Goal: Task Accomplishment & Management: Complete application form

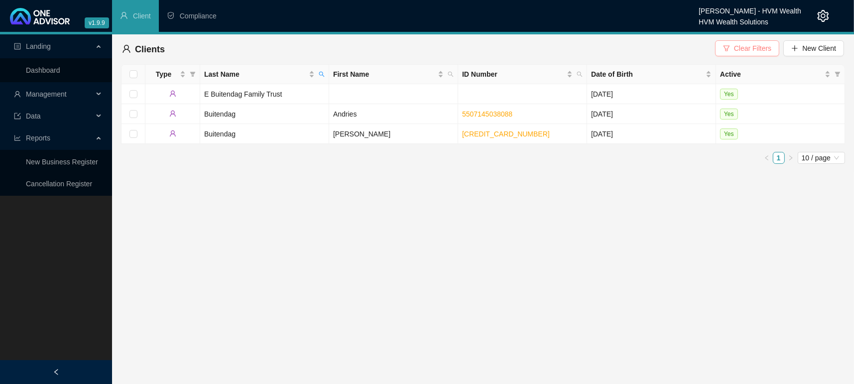
click at [744, 48] on span "Clear Filters" at bounding box center [752, 48] width 37 height 11
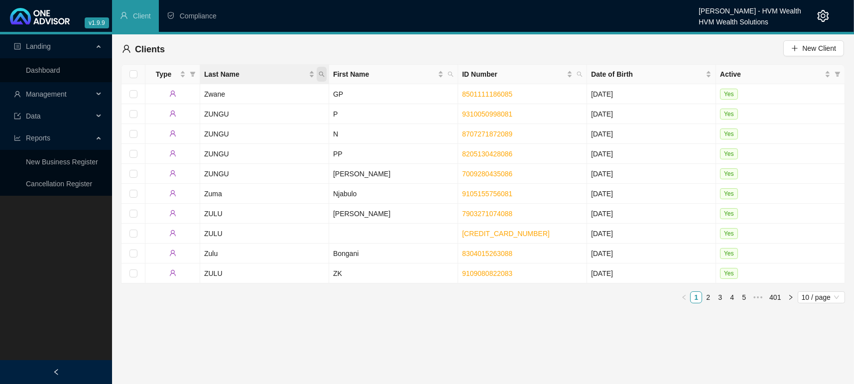
click at [326, 73] on span "Last Name" at bounding box center [322, 74] width 10 height 15
type input "Colepeper"
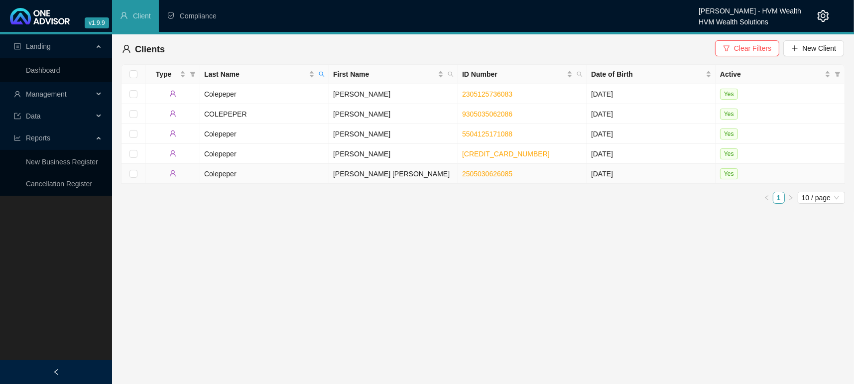
click at [201, 174] on td "Colepeper" at bounding box center [264, 174] width 129 height 20
click at [201, 174] on html "v1.9.9 Bronwyn Desplace - HVM Wealth HVM Wealth Solutions Client Compliance Lan…" at bounding box center [427, 192] width 854 height 384
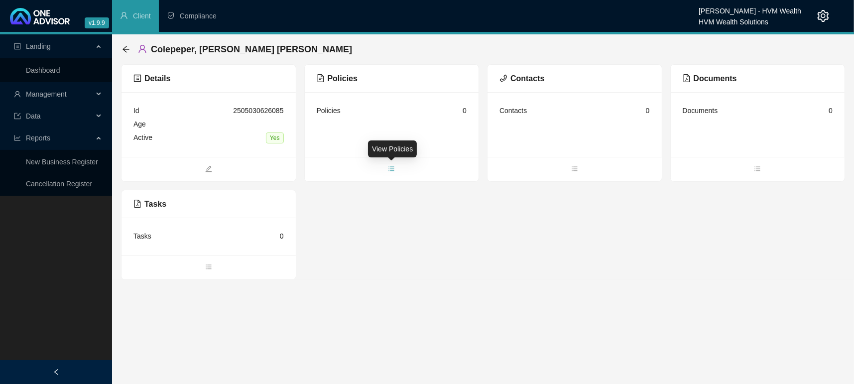
click at [398, 172] on span "bars" at bounding box center [392, 169] width 174 height 11
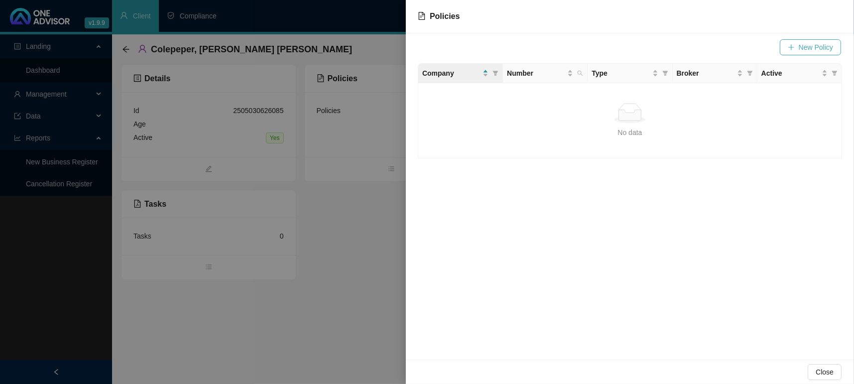
click at [822, 42] on span "New Policy" at bounding box center [816, 47] width 34 height 11
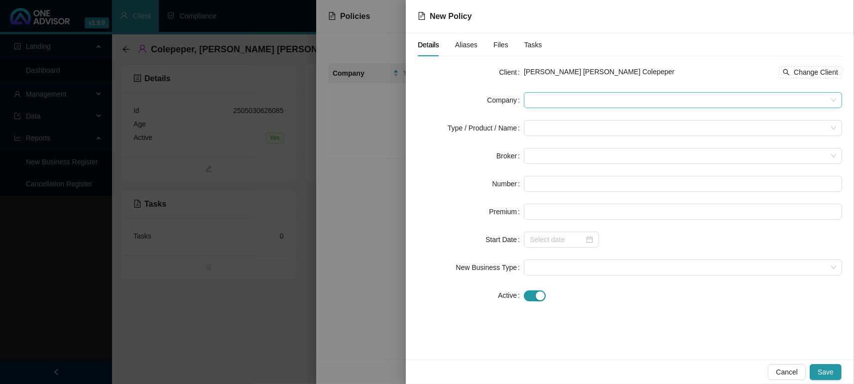
click at [543, 100] on span at bounding box center [683, 100] width 306 height 15
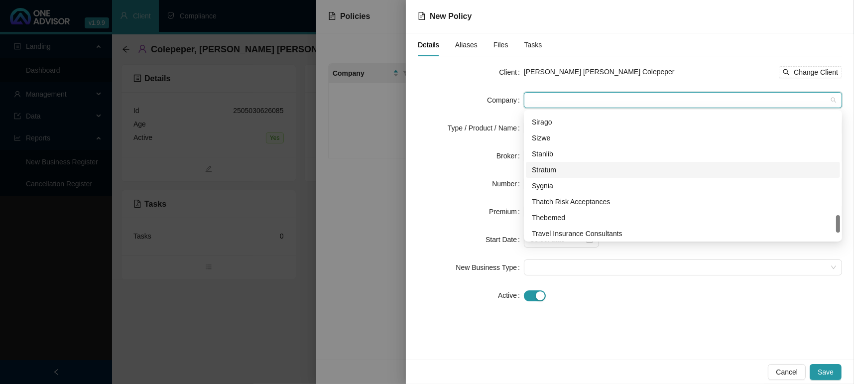
scroll to position [685, 0]
click at [572, 149] on div "Sanlam" at bounding box center [683, 152] width 302 height 11
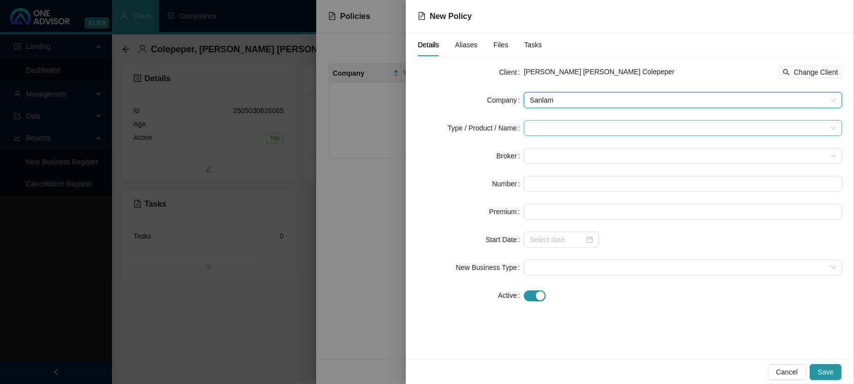
click at [570, 122] on input "search" at bounding box center [678, 127] width 297 height 15
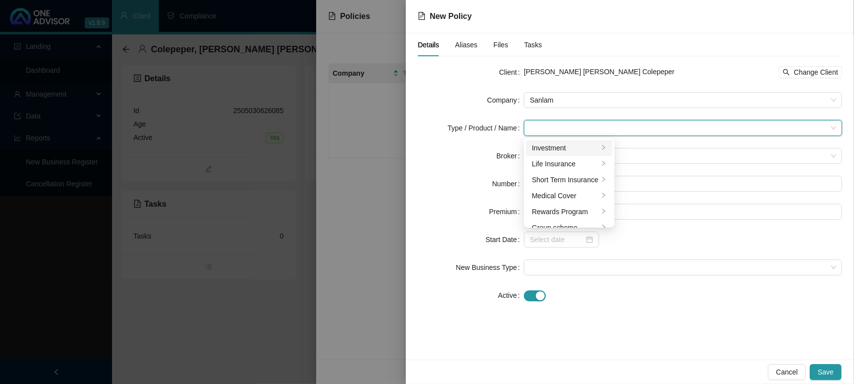
click at [569, 148] on div "Investment" at bounding box center [565, 147] width 67 height 11
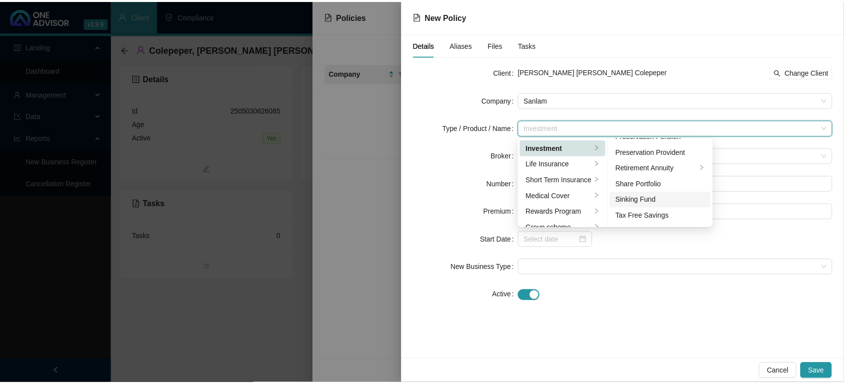
scroll to position [153, 0]
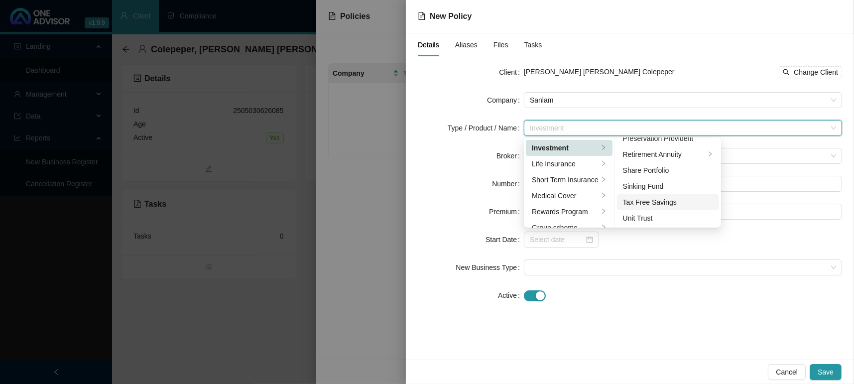
click at [650, 197] on div "Tax Free Savings" at bounding box center [668, 202] width 91 height 11
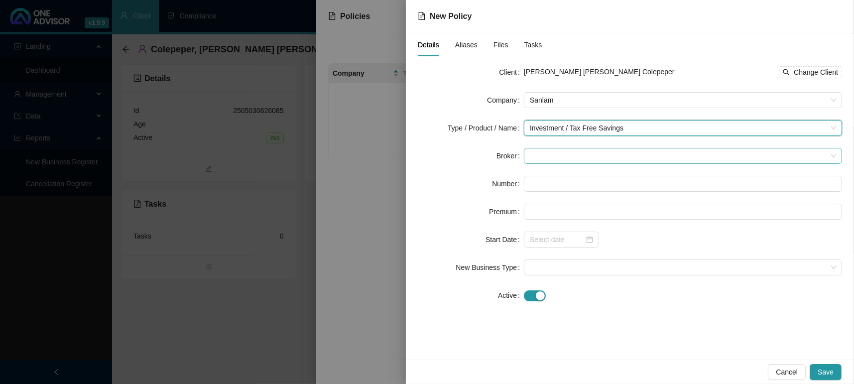
click at [601, 155] on span at bounding box center [683, 155] width 306 height 15
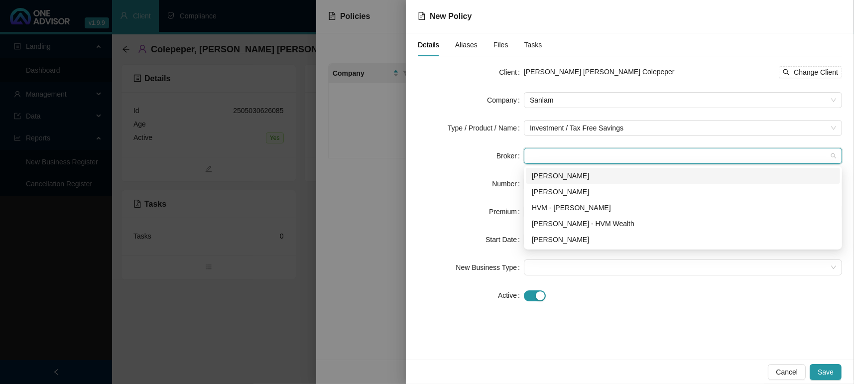
click at [596, 182] on div "[PERSON_NAME]" at bounding box center [683, 176] width 314 height 16
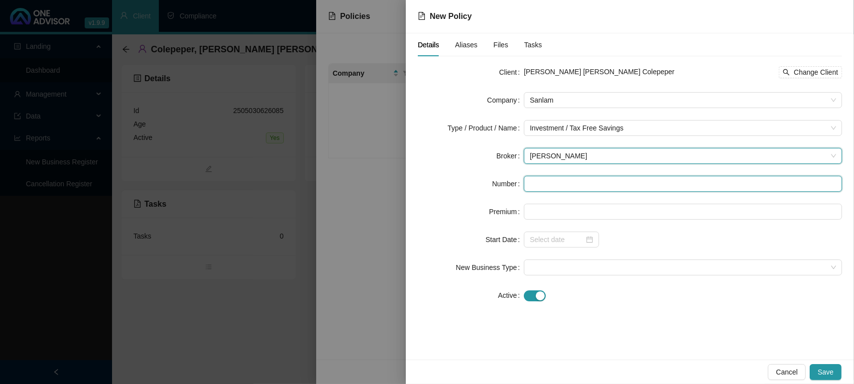
click at [595, 182] on input "text" at bounding box center [683, 184] width 318 height 16
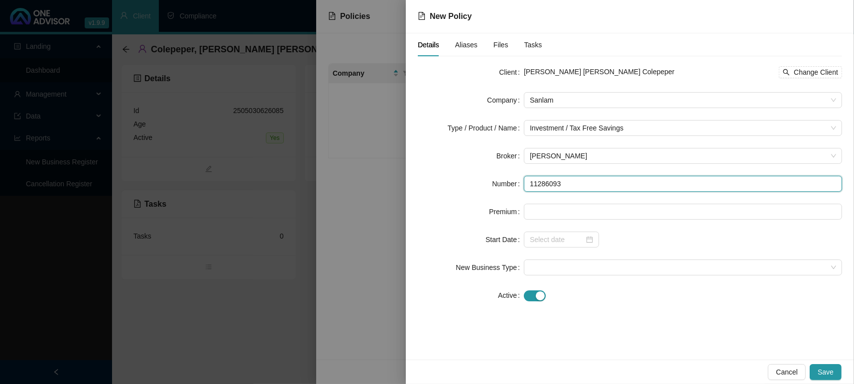
click at [527, 187] on input "11286093" at bounding box center [683, 184] width 318 height 16
type input "11286093"
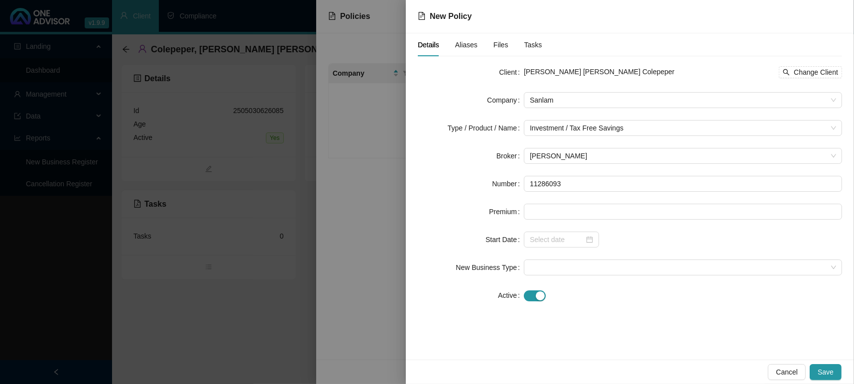
click at [637, 194] on form "Client [PERSON_NAME] [PERSON_NAME] Colepeper Change Client Company Sanlam Type …" at bounding box center [630, 183] width 424 height 239
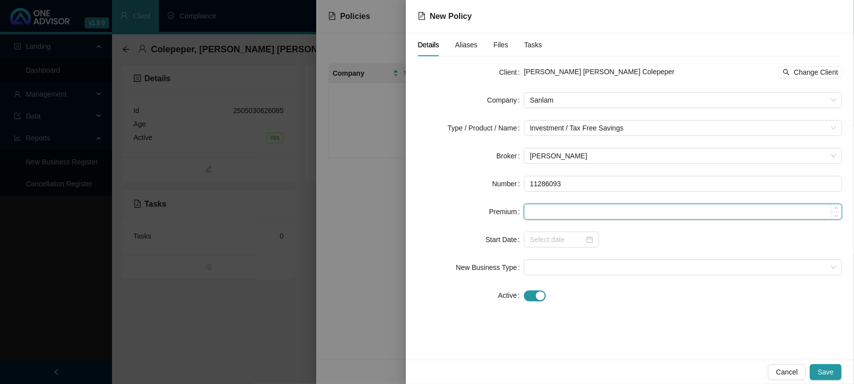
click at [591, 218] on input at bounding box center [682, 211] width 317 height 15
click at [594, 236] on div at bounding box center [561, 240] width 75 height 16
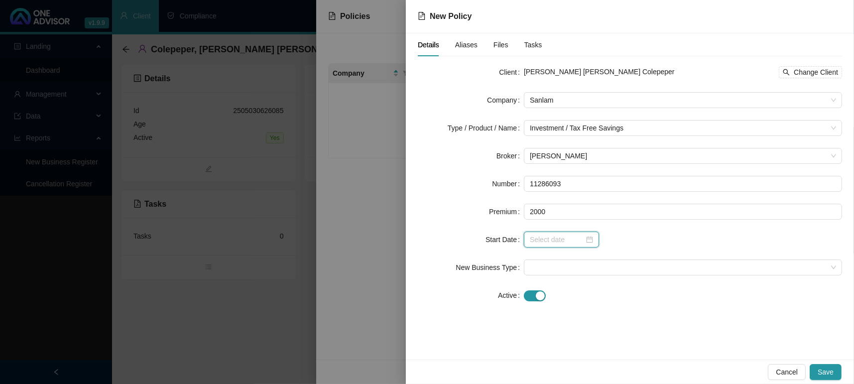
type input "2000.00"
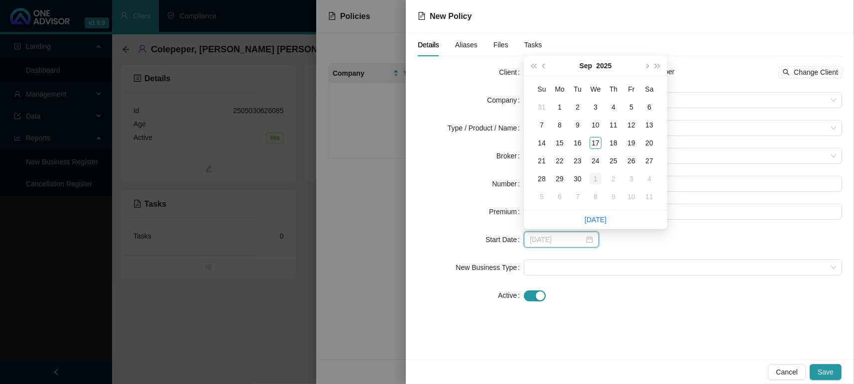
type input "[DATE]"
click at [593, 175] on div "1" at bounding box center [596, 179] width 12 height 12
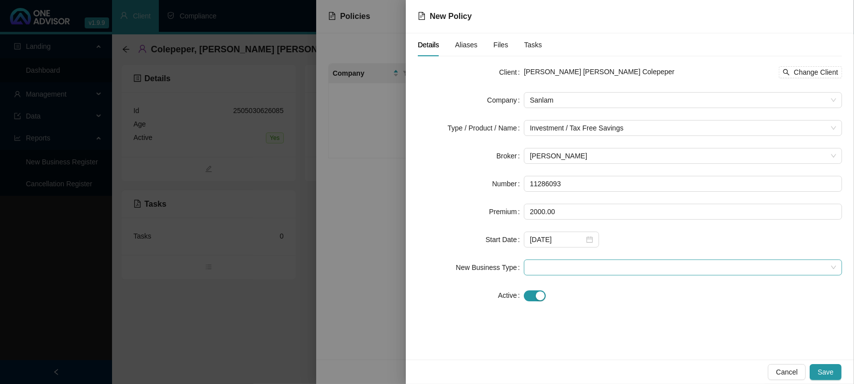
click at [579, 272] on span at bounding box center [683, 267] width 306 height 15
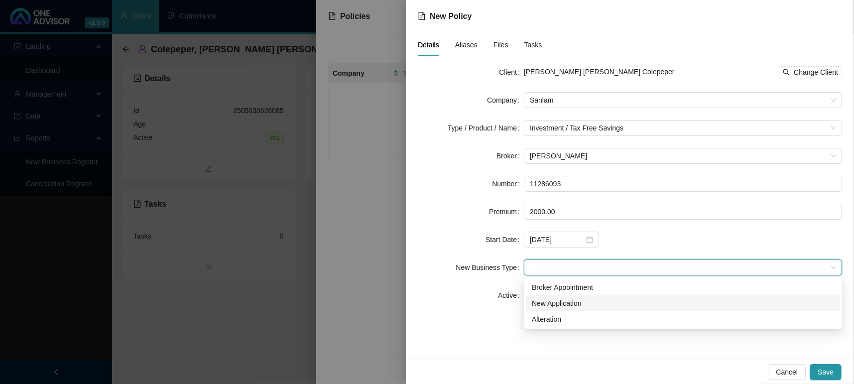
click at [587, 305] on div "New Application" at bounding box center [683, 303] width 302 height 11
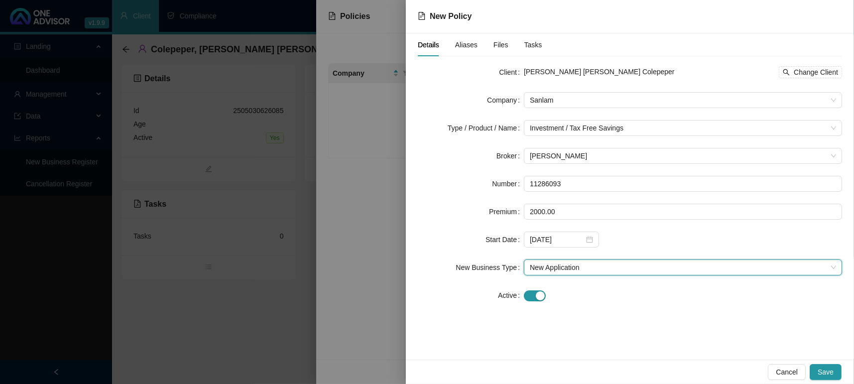
click at [440, 335] on div "Details Aliases Files Tasks Client [PERSON_NAME] [PERSON_NAME] Colepeper Change…" at bounding box center [630, 196] width 448 height 326
click at [818, 376] on button "Save" at bounding box center [826, 372] width 32 height 16
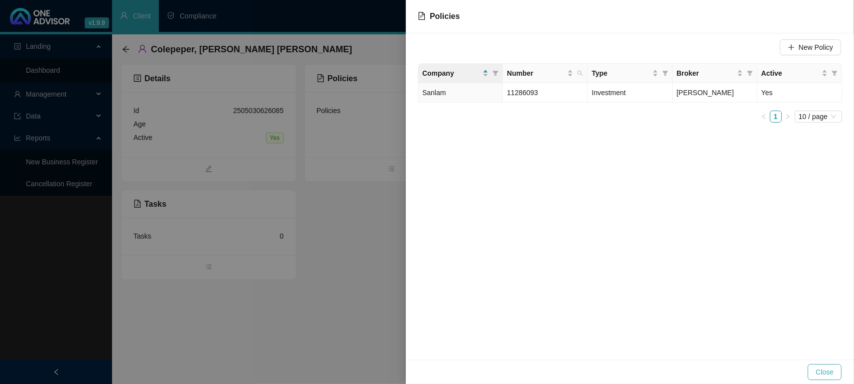
click at [830, 372] on span "Close" at bounding box center [825, 371] width 18 height 11
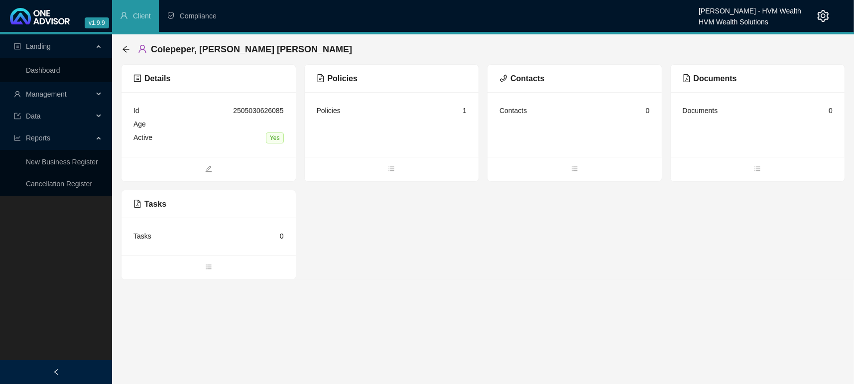
click at [514, 322] on main "Landing Dashboard Management Data Reports New Business Register Cancellation Re…" at bounding box center [427, 209] width 854 height 350
click at [50, 83] on ul "Landing Dashboard Management Data Reports New Business Register Cancellation Re…" at bounding box center [56, 114] width 112 height 161
click at [54, 72] on link "Dashboard" at bounding box center [43, 70] width 34 height 8
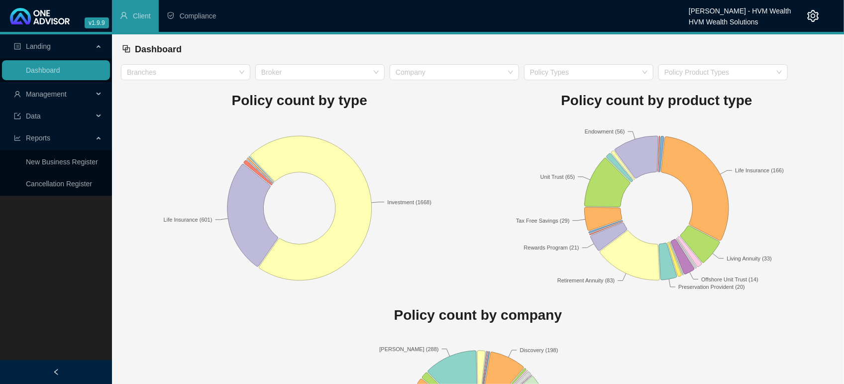
click at [512, 149] on rect at bounding box center [658, 208] width 358 height 174
click at [52, 98] on span "Management" at bounding box center [46, 94] width 41 height 8
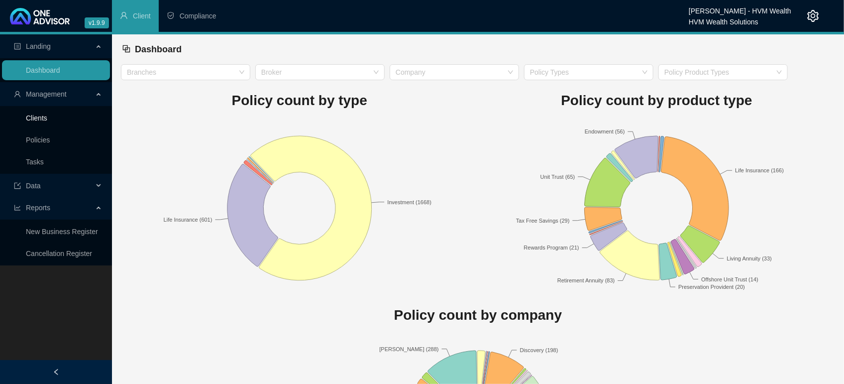
click at [26, 122] on link "Clients" at bounding box center [36, 118] width 21 height 8
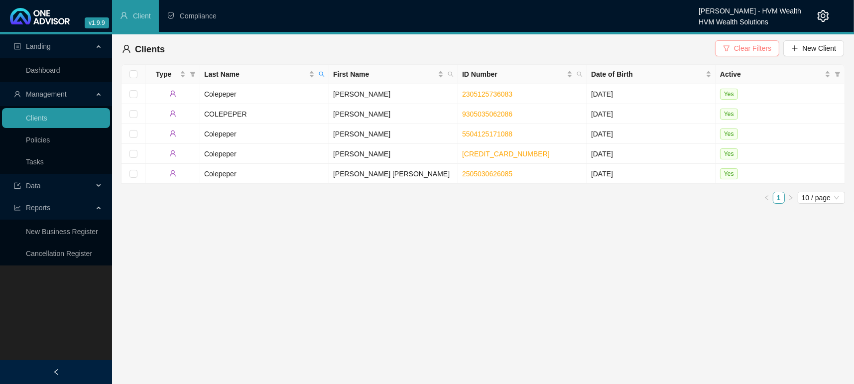
click at [762, 46] on span "Clear Filters" at bounding box center [752, 48] width 37 height 11
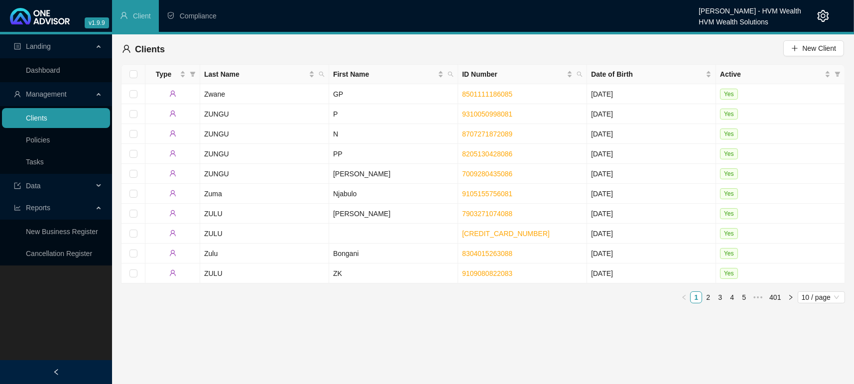
click at [47, 122] on link "Clients" at bounding box center [36, 118] width 21 height 8
click at [325, 77] on span "Last Name" at bounding box center [322, 74] width 10 height 15
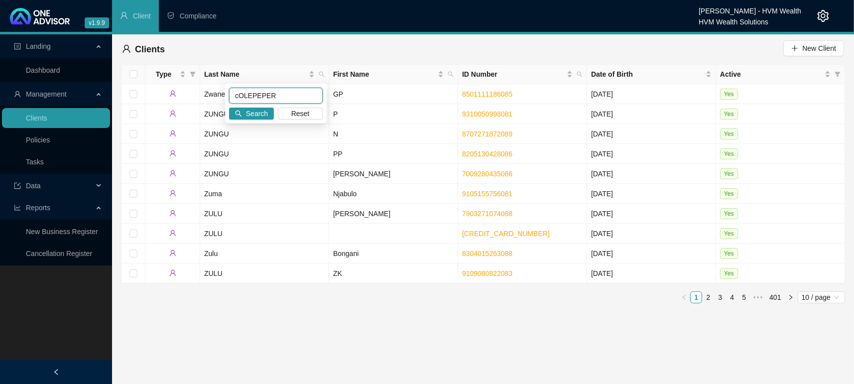
type input "cOLEPEPER"
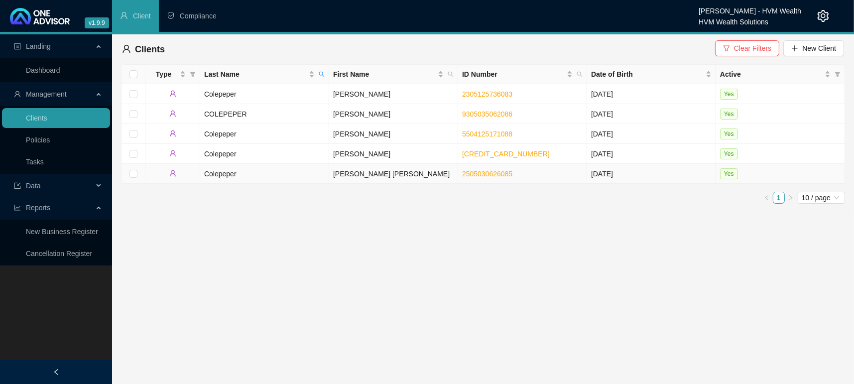
click at [225, 169] on td "Colepeper" at bounding box center [264, 174] width 129 height 20
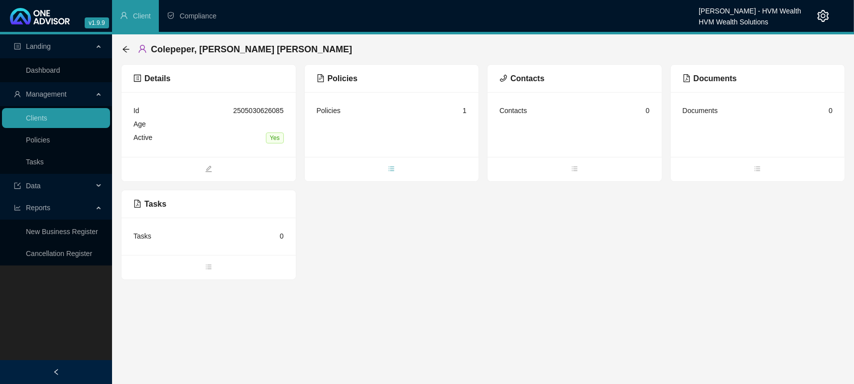
click at [397, 171] on span "bars" at bounding box center [392, 169] width 174 height 11
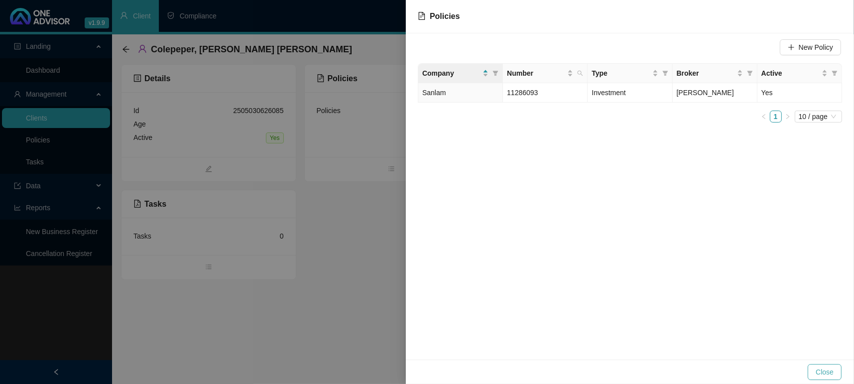
click at [826, 373] on span "Close" at bounding box center [825, 371] width 18 height 11
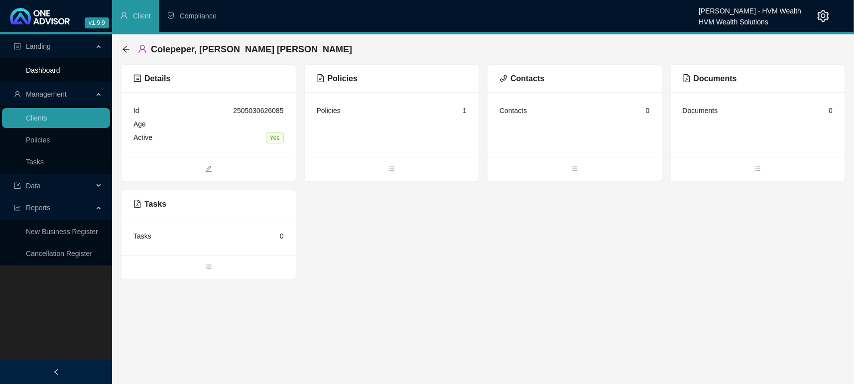
drag, startPoint x: 28, startPoint y: 60, endPoint x: 29, endPoint y: 68, distance: 8.0
click at [29, 68] on ul "Dashboard" at bounding box center [56, 70] width 112 height 24
click at [29, 68] on link "Dashboard" at bounding box center [43, 70] width 34 height 8
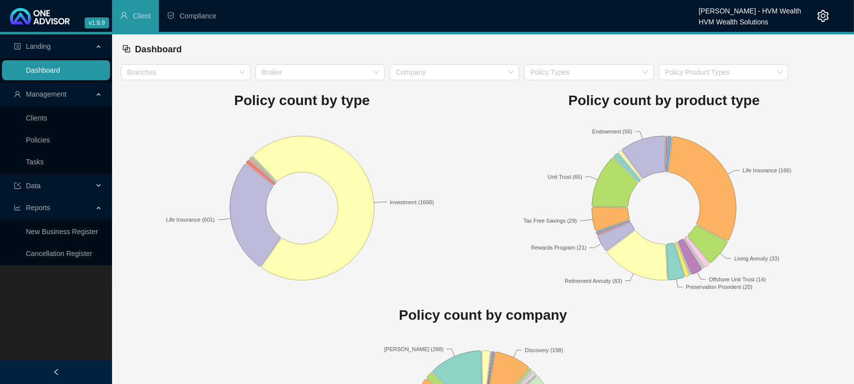
click at [29, 68] on link "Dashboard" at bounding box center [43, 70] width 34 height 8
